Goal: Find specific fact: Find contact information

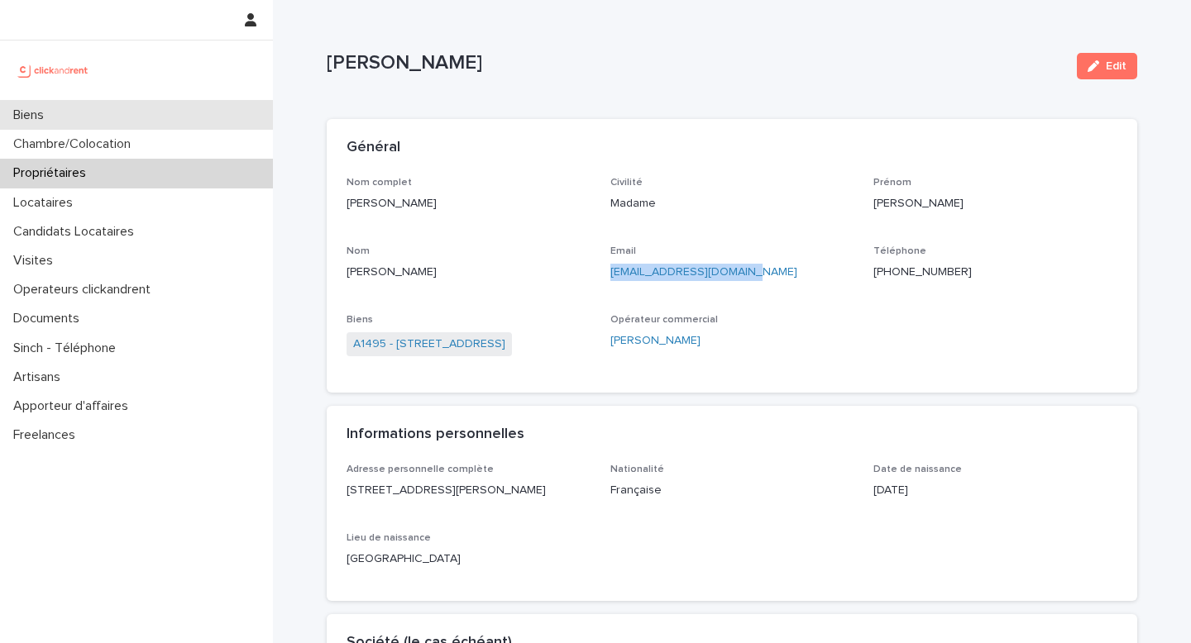
click at [13, 118] on p "Biens" at bounding box center [32, 115] width 50 height 16
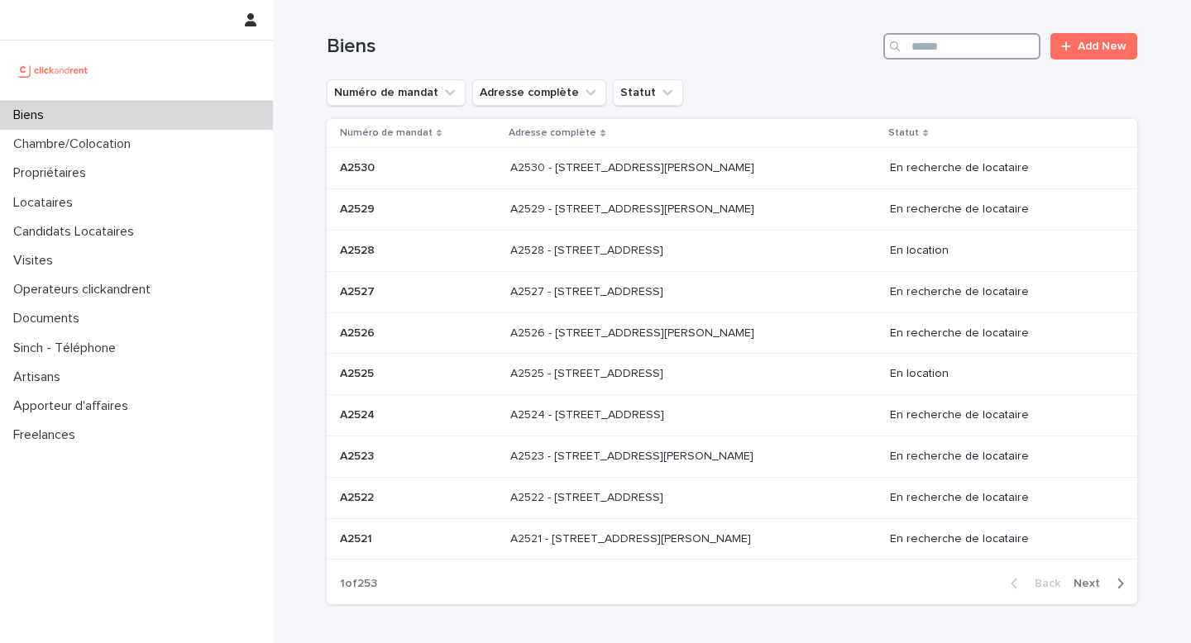
click at [940, 38] on input "Search" at bounding box center [961, 46] width 157 height 26
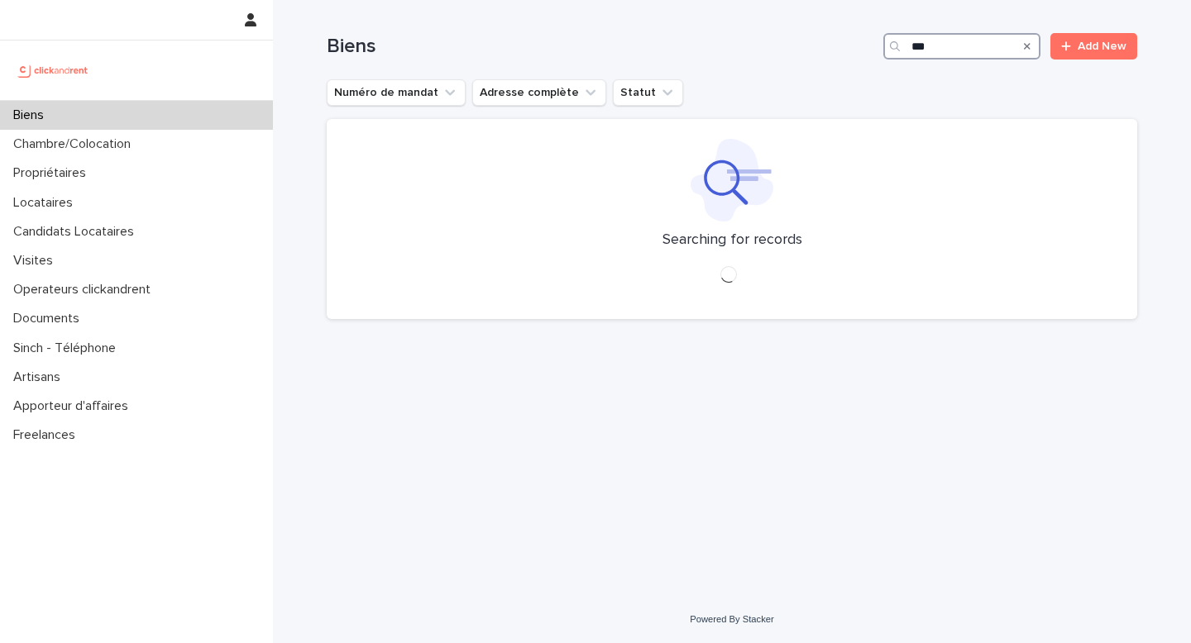
type input "****"
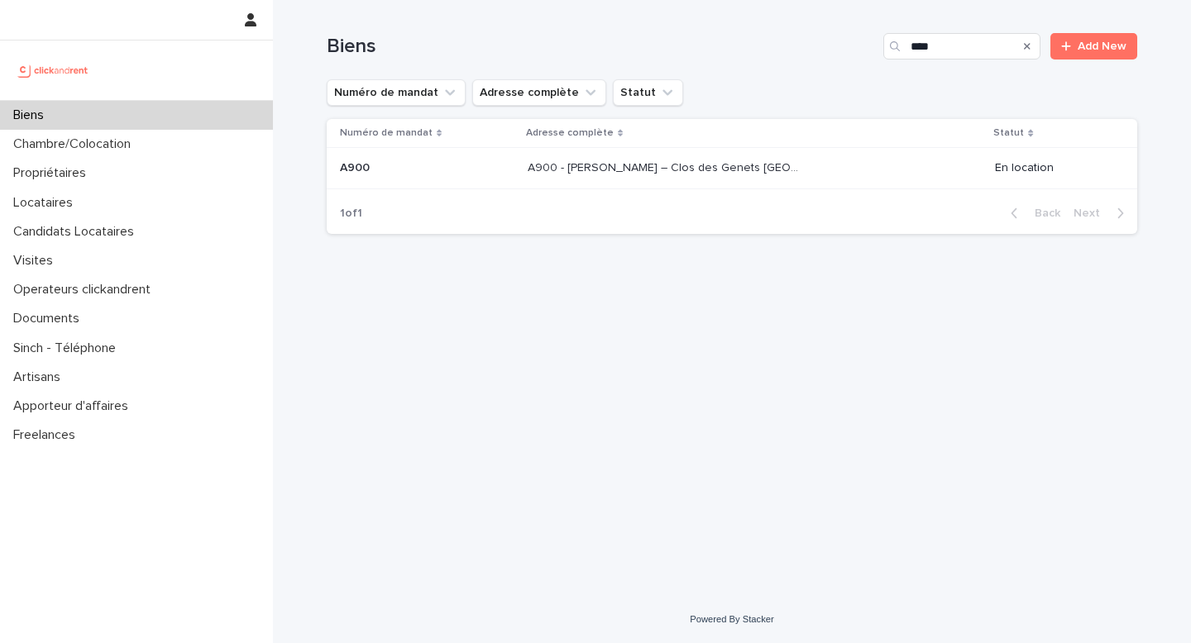
click at [679, 173] on p "A900 - [PERSON_NAME] – Clos des Genets [GEOGRAPHIC_DATA], Fleury Merogis 91700" at bounding box center [666, 166] width 279 height 17
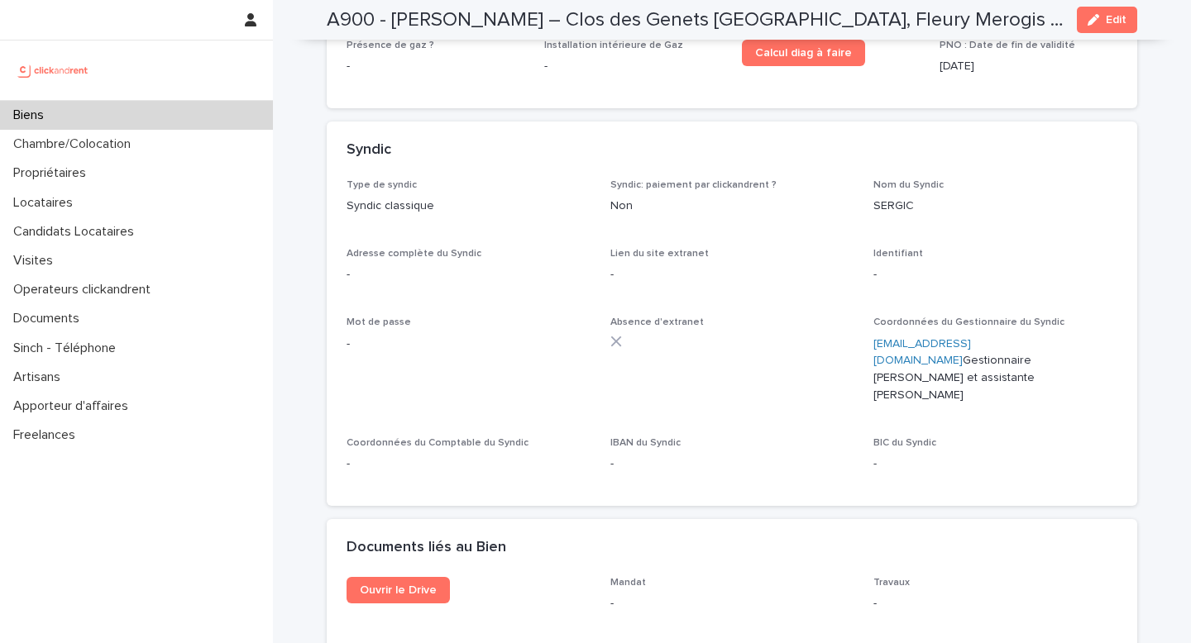
scroll to position [5794, 0]
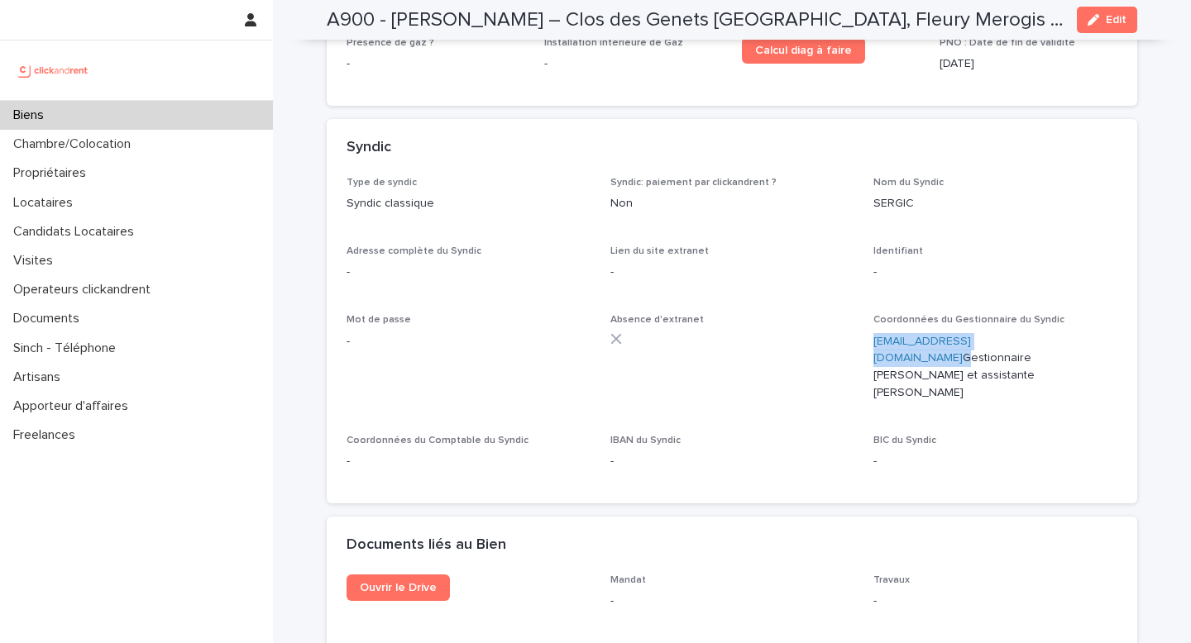
drag, startPoint x: 866, startPoint y: 274, endPoint x: 1002, endPoint y: 281, distance: 135.8
click at [1002, 281] on div "Type de syndic Syndic classique Syndic: paiement par clickandrent ? Non Nom du …" at bounding box center [731, 330] width 771 height 307
copy p "[EMAIL_ADDRESS][DOMAIN_NAME]"
